Goal: Find specific page/section: Find specific page/section

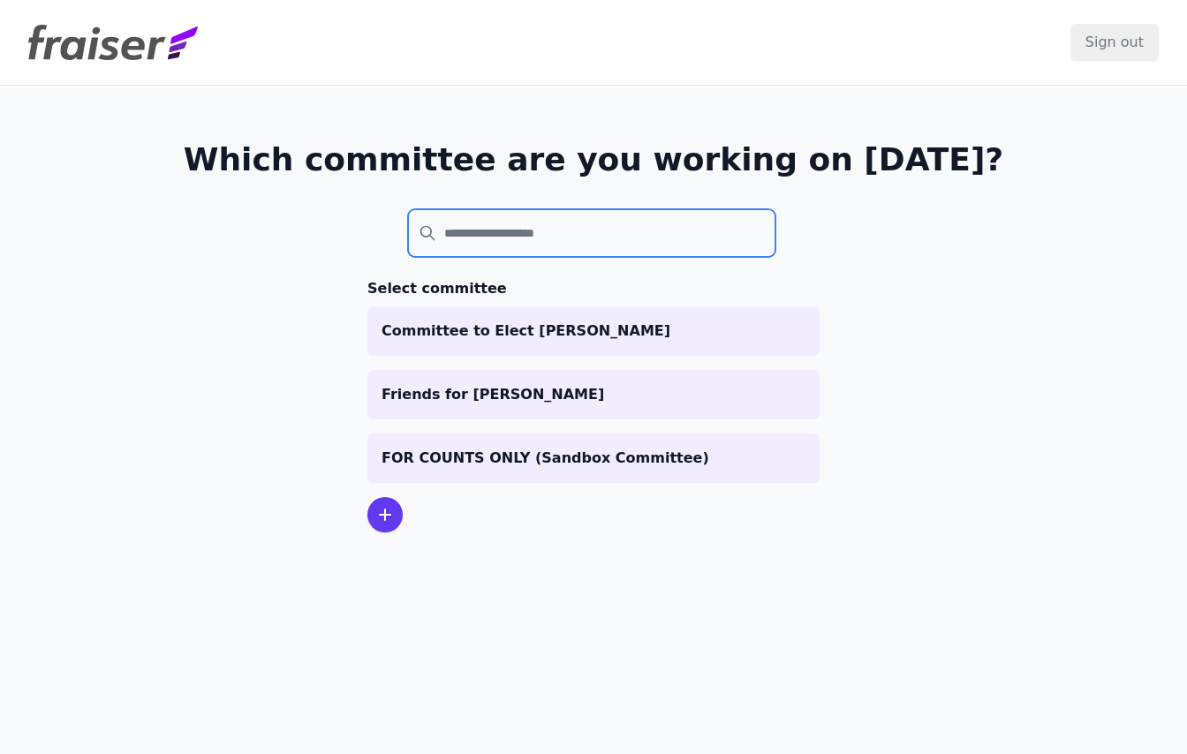
click at [471, 241] on input "search" at bounding box center [591, 233] width 367 height 48
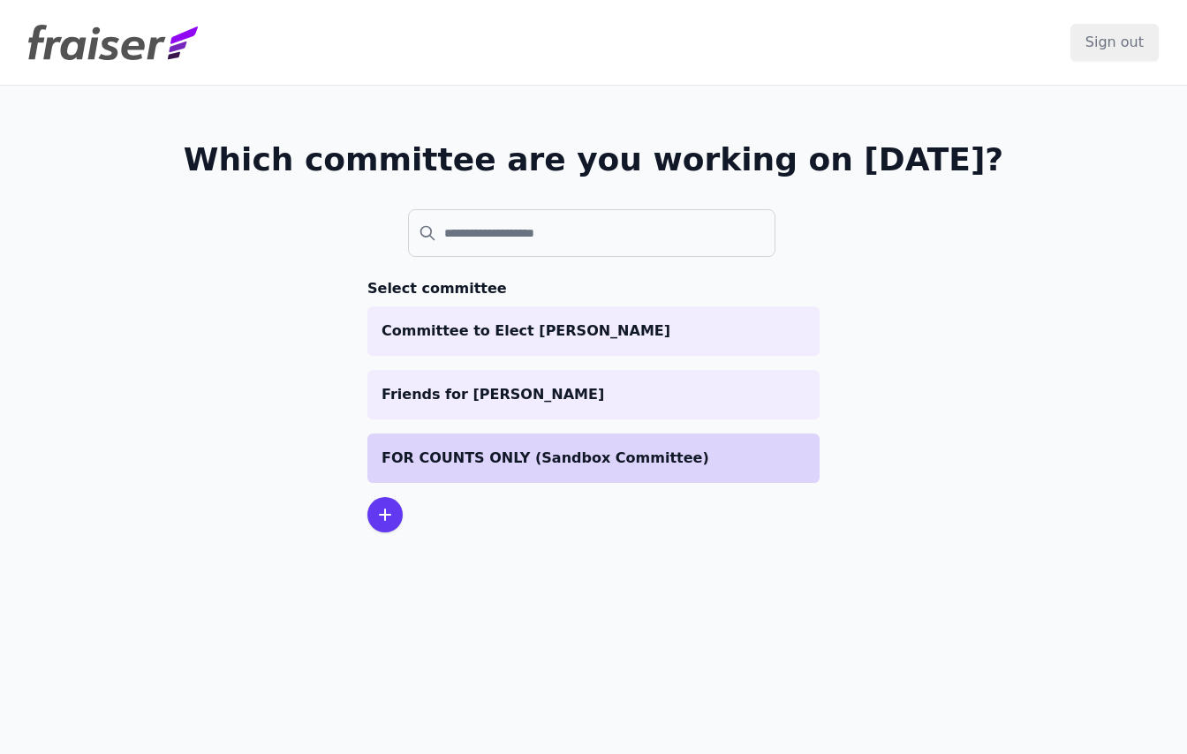
click at [442, 454] on p "FOR COUNTS ONLY (Sandbox Committee)" at bounding box center [593, 458] width 424 height 21
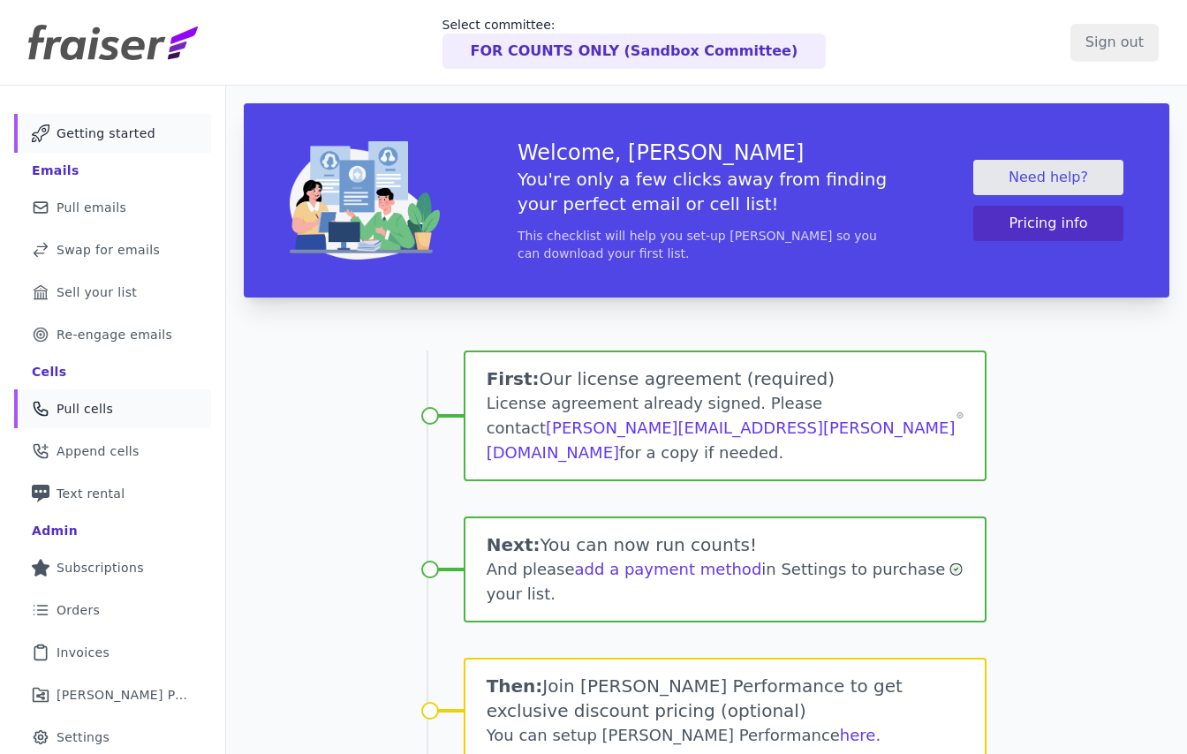
click at [84, 415] on span "Pull cells" at bounding box center [85, 409] width 57 height 18
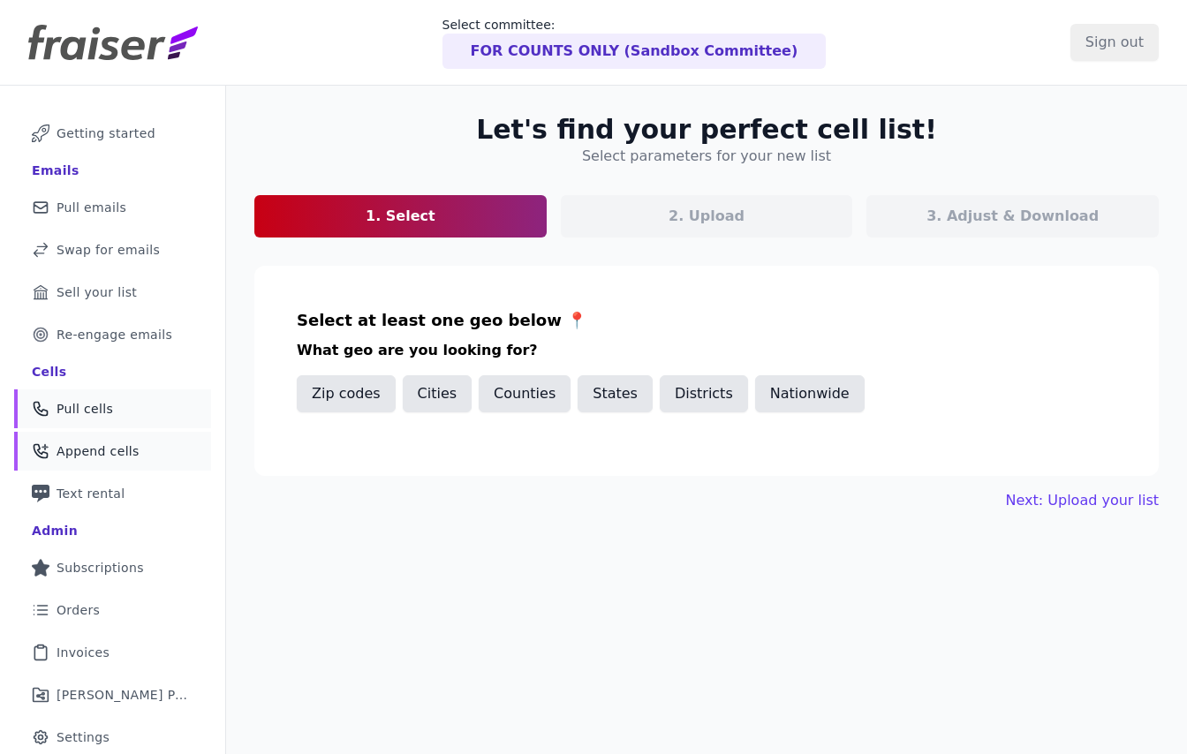
click at [74, 453] on span "Append cells" at bounding box center [98, 451] width 83 height 18
